Goal: Navigation & Orientation: Find specific page/section

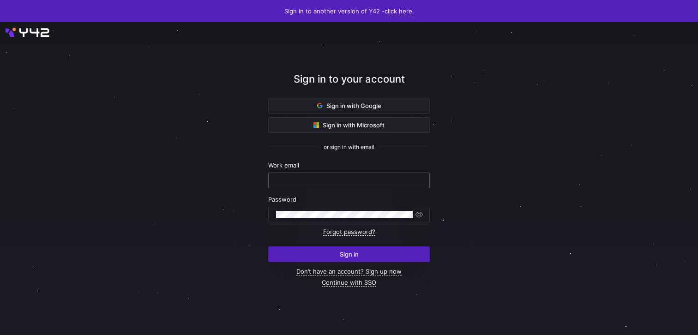
click at [303, 183] on input "text" at bounding box center [349, 180] width 146 height 7
type input "[EMAIL_ADDRESS][DOMAIN_NAME]"
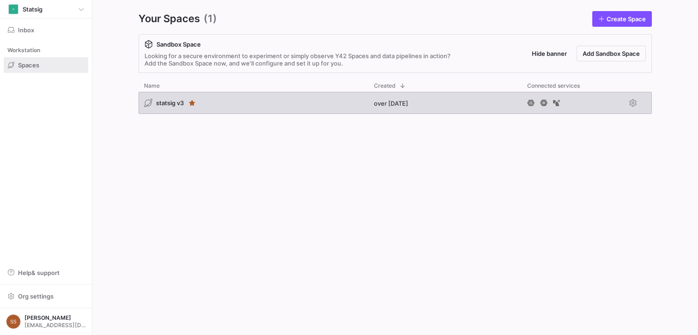
click at [179, 105] on span "statsig v3" at bounding box center [170, 102] width 28 height 7
